Goal: Information Seeking & Learning: Learn about a topic

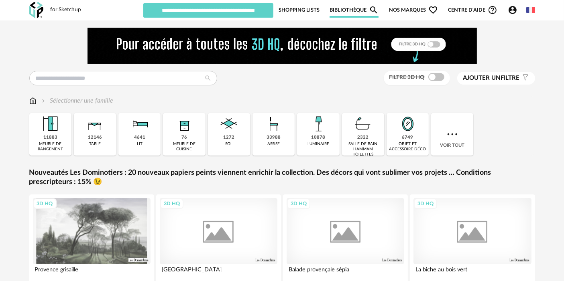
click at [207, 215] on div "3D HQ" at bounding box center [219, 231] width 118 height 66
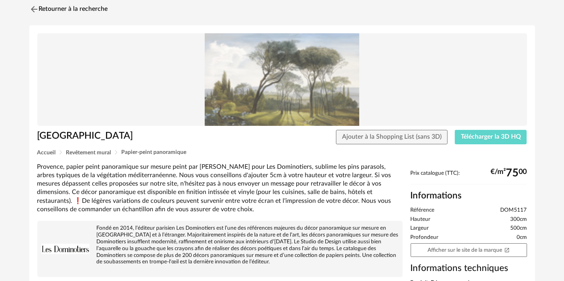
scroll to position [30, 0]
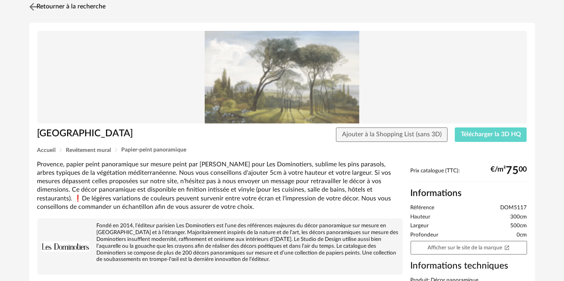
click at [97, 6] on link "Retourner à la recherche" at bounding box center [66, 7] width 79 height 18
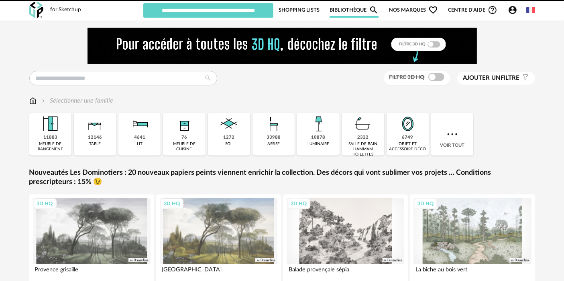
click at [163, 50] on img at bounding box center [282, 46] width 389 height 36
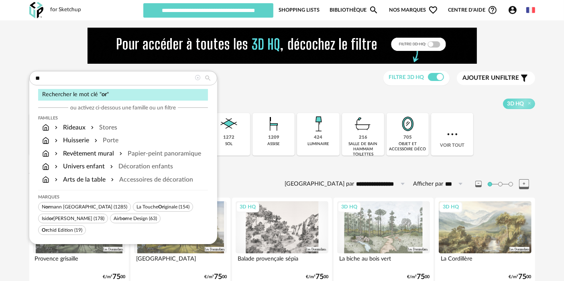
type input "**"
click at [73, 228] on span "Or chid Edition" at bounding box center [57, 230] width 31 height 5
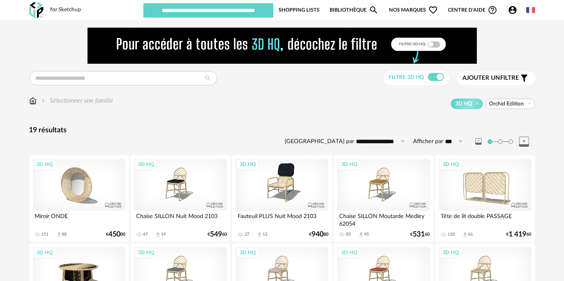
click at [192, 188] on div "3D HQ" at bounding box center [180, 185] width 92 height 52
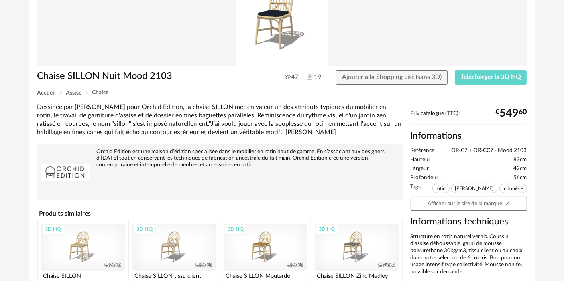
scroll to position [90, 0]
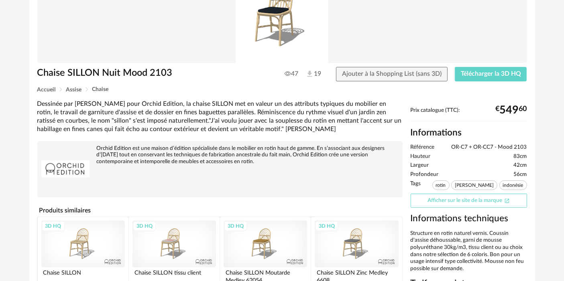
click at [471, 205] on link "Afficher sur le site de la marque Open In New icon" at bounding box center [469, 201] width 116 height 14
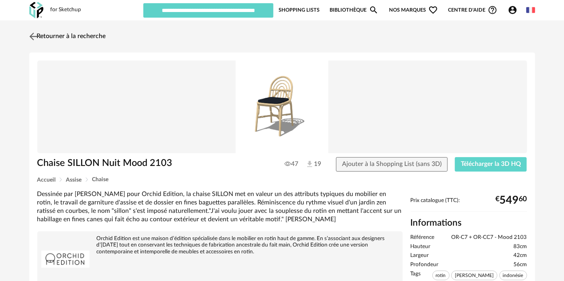
click at [85, 37] on link "Retourner à la recherche" at bounding box center [66, 37] width 79 height 18
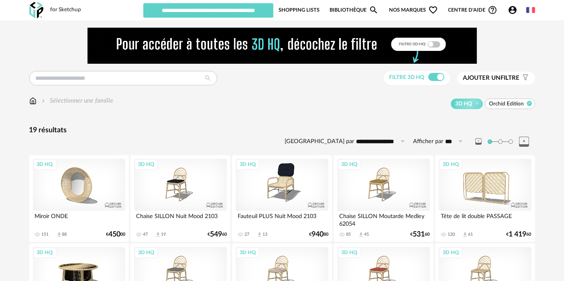
click at [529, 106] on icon at bounding box center [529, 103] width 5 height 5
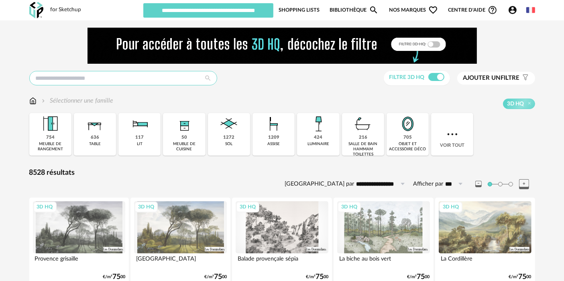
click at [119, 79] on input "text" at bounding box center [123, 78] width 188 height 14
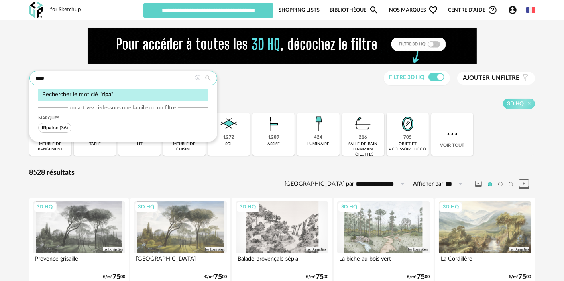
type input "****"
click at [48, 128] on span "Ripa" at bounding box center [47, 128] width 10 height 5
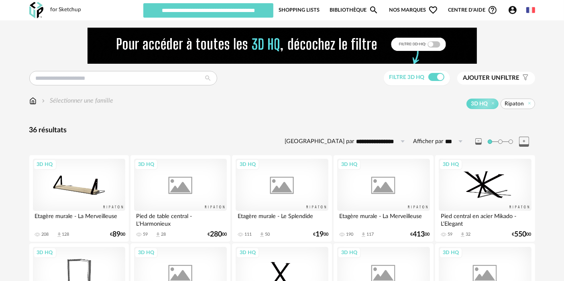
click at [179, 187] on div "3D HQ" at bounding box center [180, 185] width 92 height 52
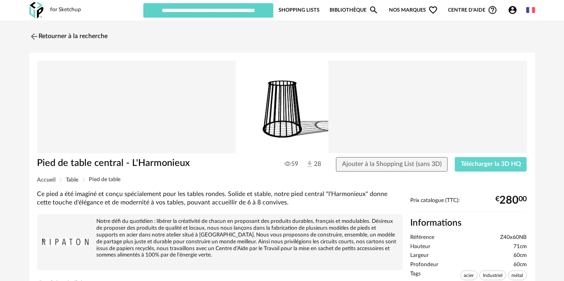
scroll to position [138, 0]
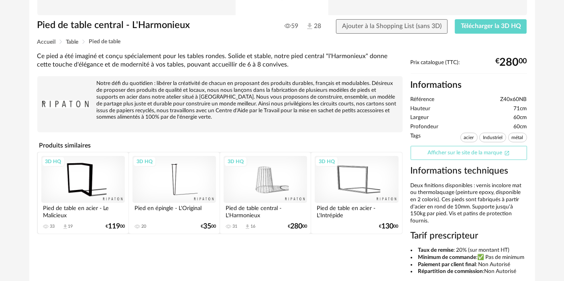
click at [488, 153] on link "Afficher sur le site de la marque Open In New icon" at bounding box center [469, 153] width 116 height 14
